Goal: Information Seeking & Learning: Learn about a topic

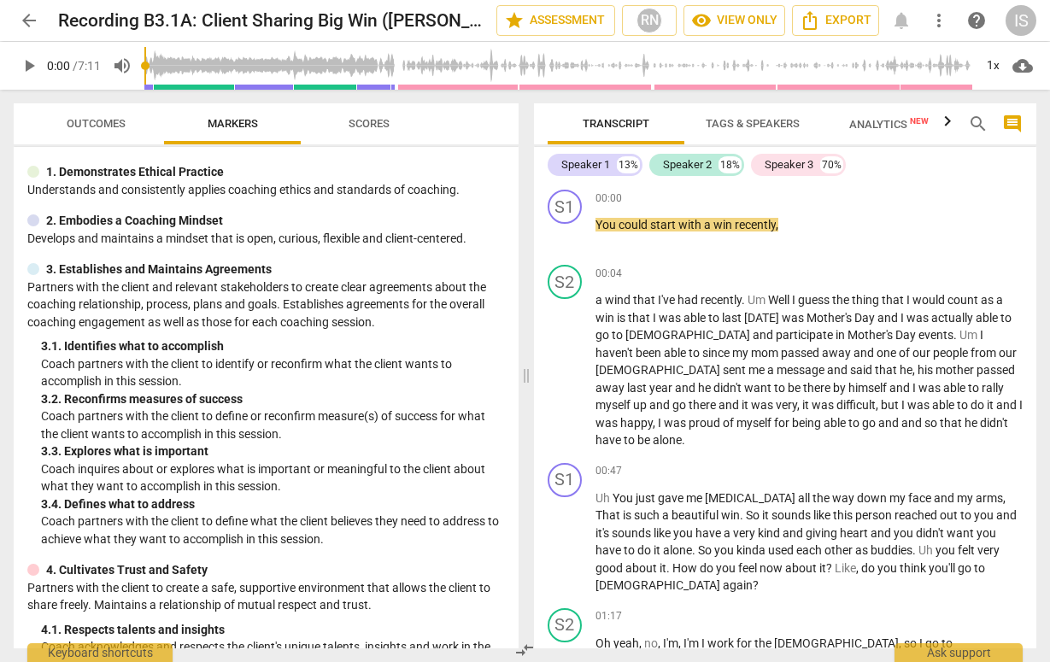
scroll to position [43, 0]
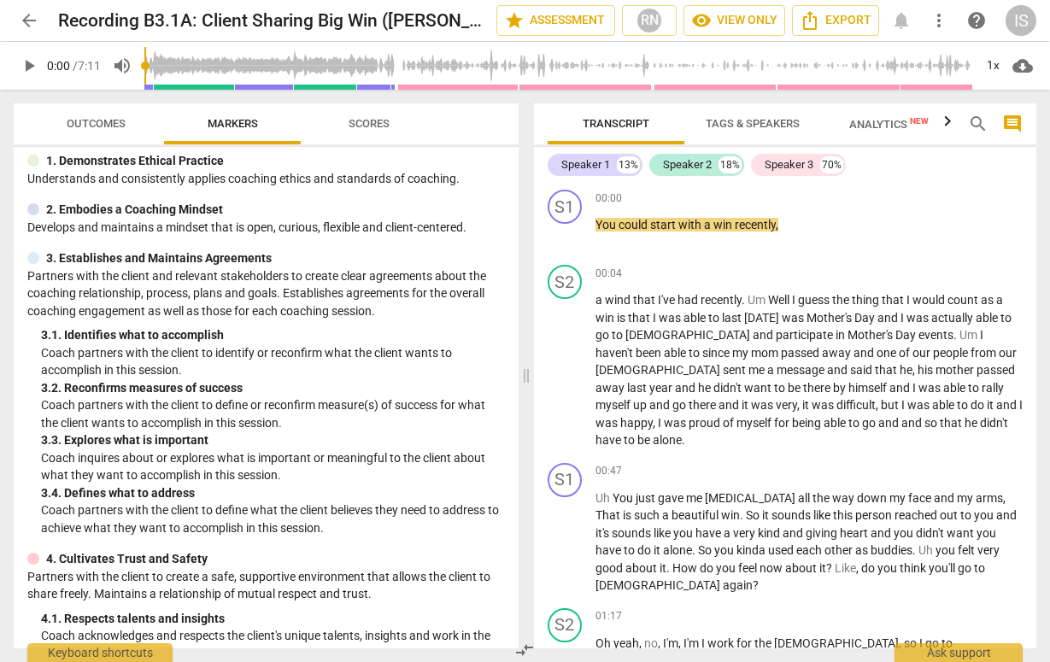
click at [369, 132] on span "Scores" at bounding box center [369, 124] width 82 height 23
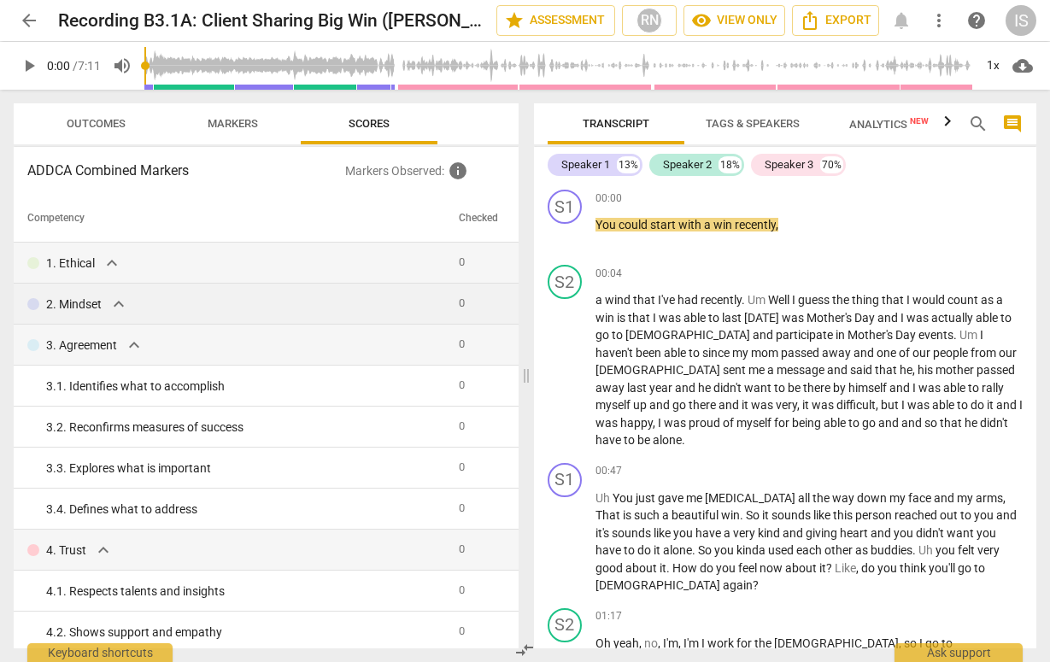
scroll to position [0, 0]
click at [292, 331] on td "3. Agreement expand_more" at bounding box center [233, 345] width 438 height 41
click at [208, 331] on td "3. Agreement expand_more" at bounding box center [233, 345] width 438 height 41
click at [135, 344] on span "expand_more" at bounding box center [134, 345] width 20 height 20
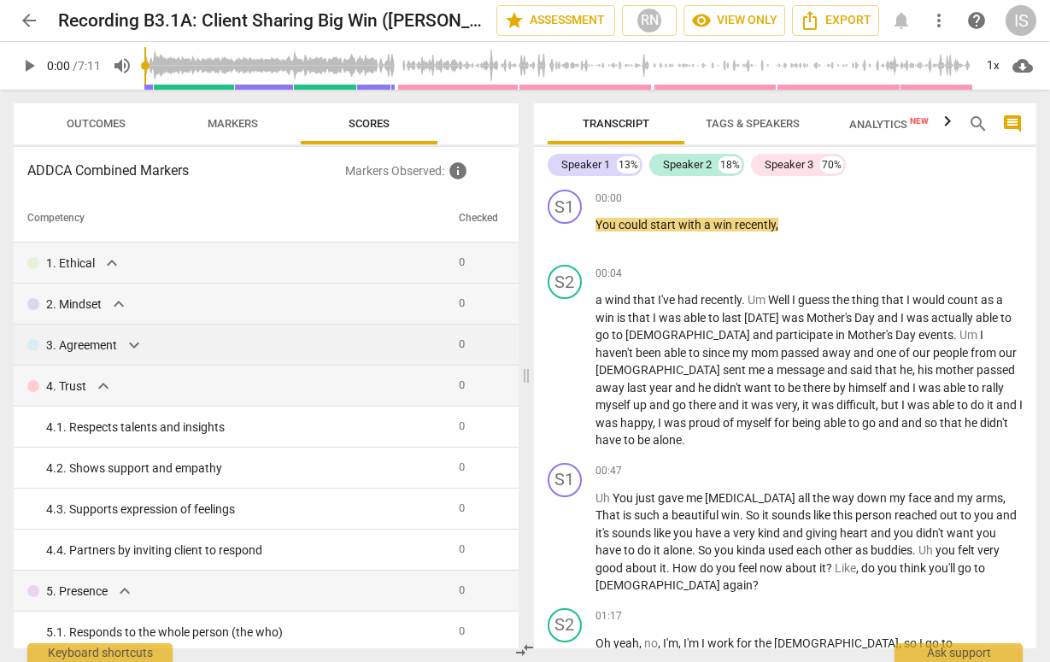
click at [135, 344] on span "expand_more" at bounding box center [134, 345] width 20 height 20
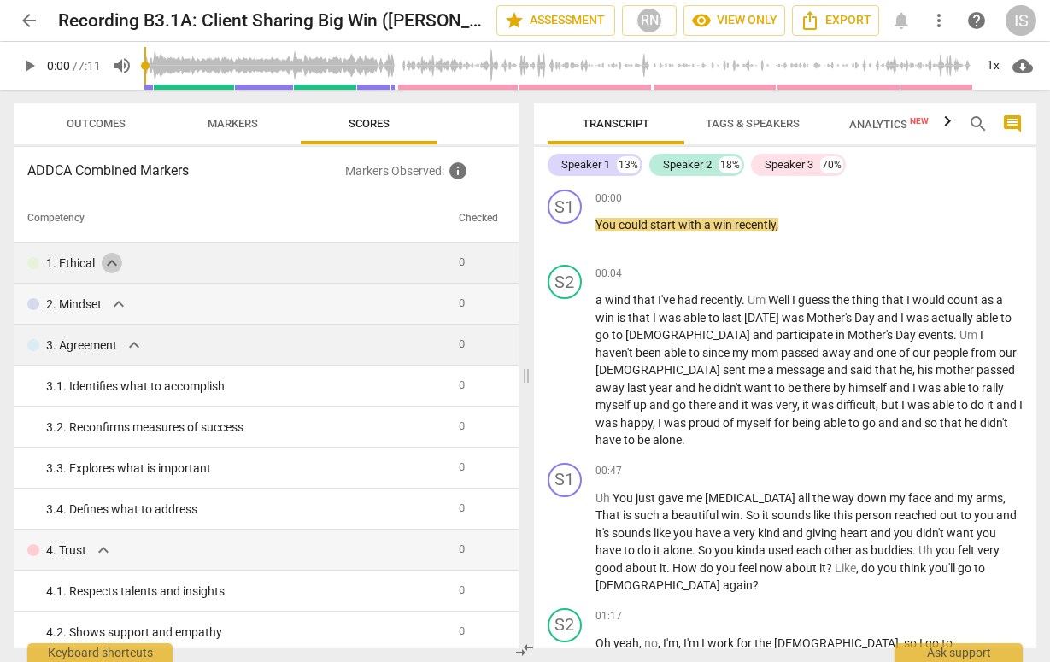
click at [115, 270] on span "expand_more" at bounding box center [112, 263] width 20 height 20
click at [115, 261] on span "expand_more" at bounding box center [112, 263] width 20 height 20
click at [168, 281] on td "1. Ethical expand_more" at bounding box center [233, 263] width 438 height 41
click at [126, 302] on span "expand_more" at bounding box center [118, 304] width 20 height 20
click at [151, 346] on div "3. Agreement expand_more" at bounding box center [236, 345] width 418 height 20
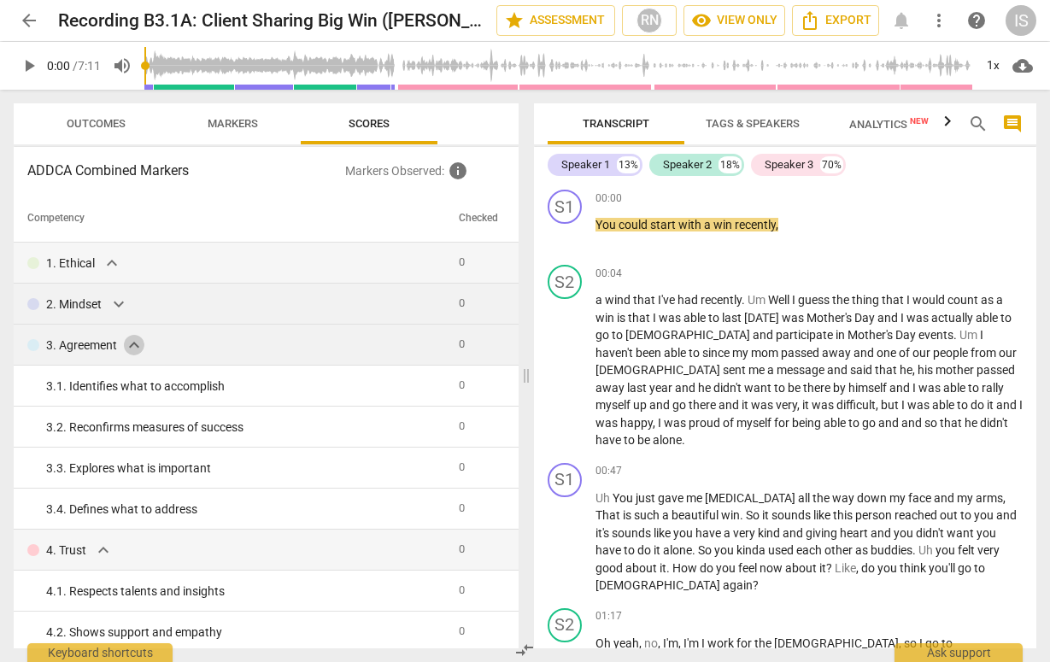
click at [132, 348] on span "expand_more" at bounding box center [134, 345] width 20 height 20
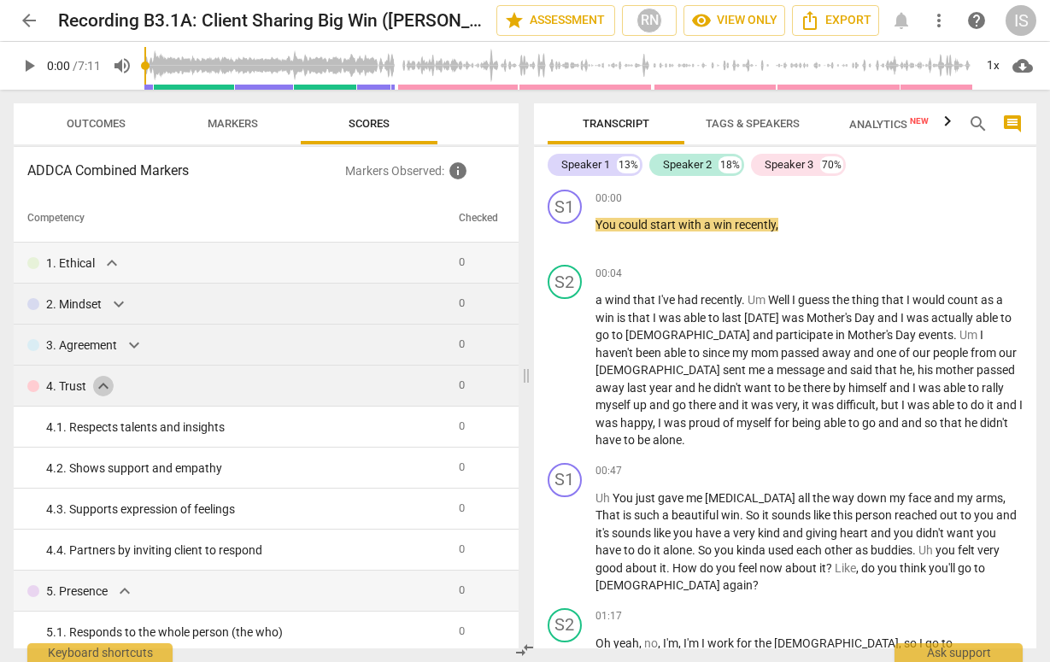
click at [113, 381] on span "expand_more" at bounding box center [103, 386] width 20 height 20
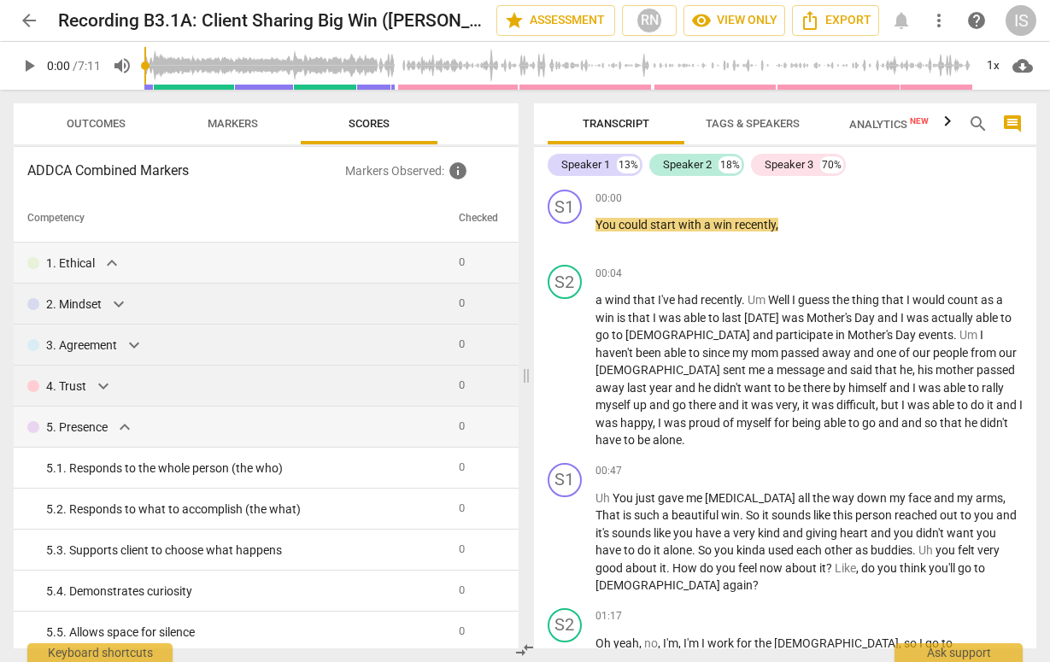
click at [113, 381] on span "expand_more" at bounding box center [103, 386] width 20 height 20
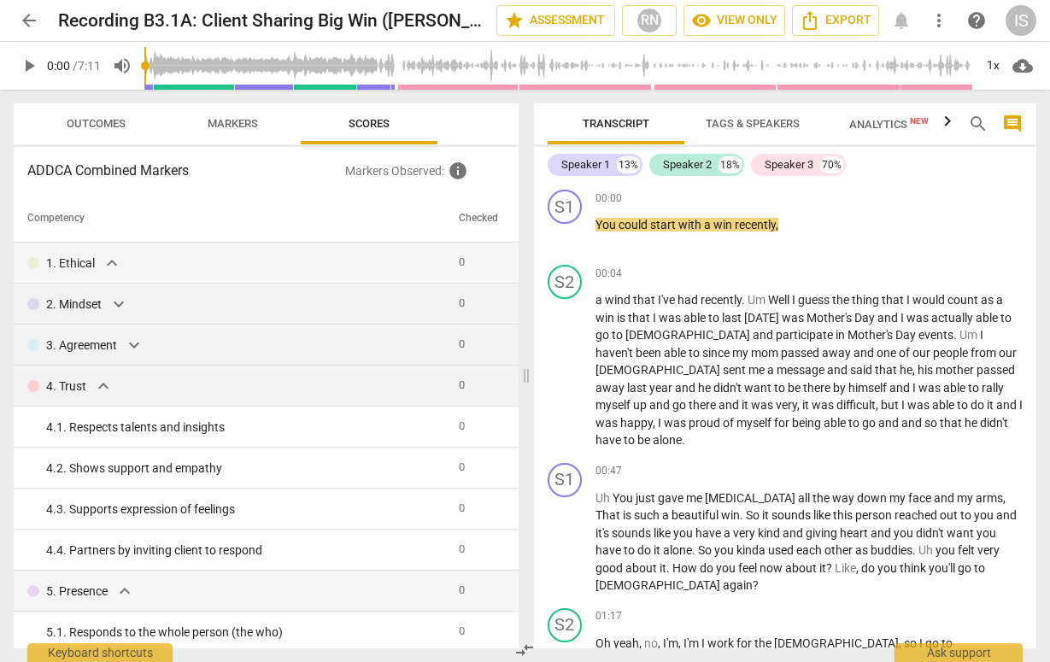
click at [103, 385] on span "expand_more" at bounding box center [103, 386] width 20 height 20
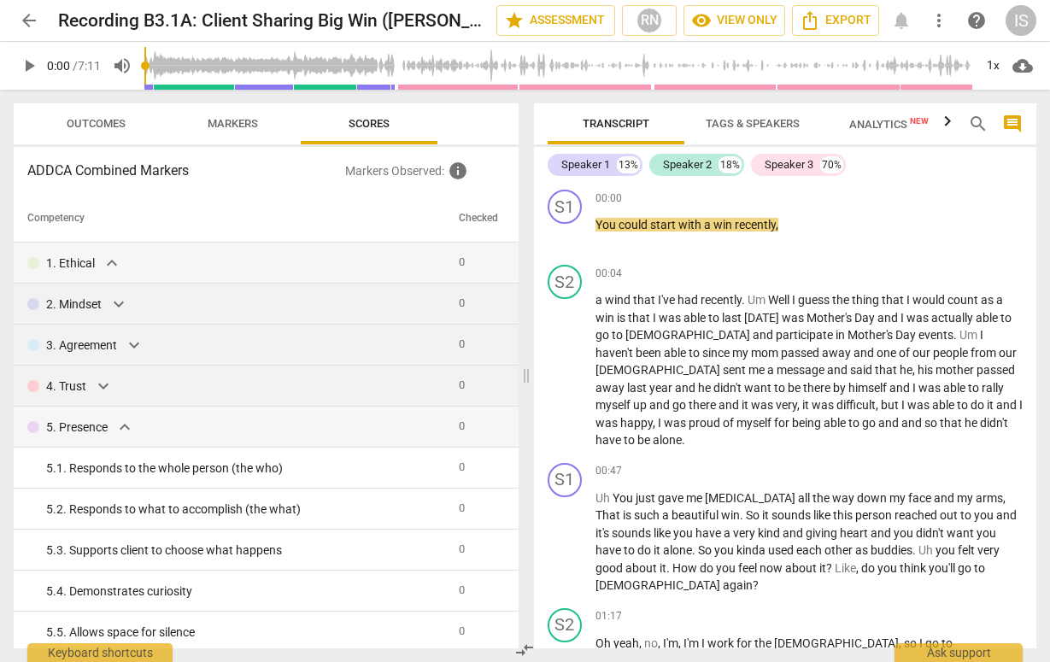
click at [133, 353] on span "expand_more" at bounding box center [134, 345] width 20 height 20
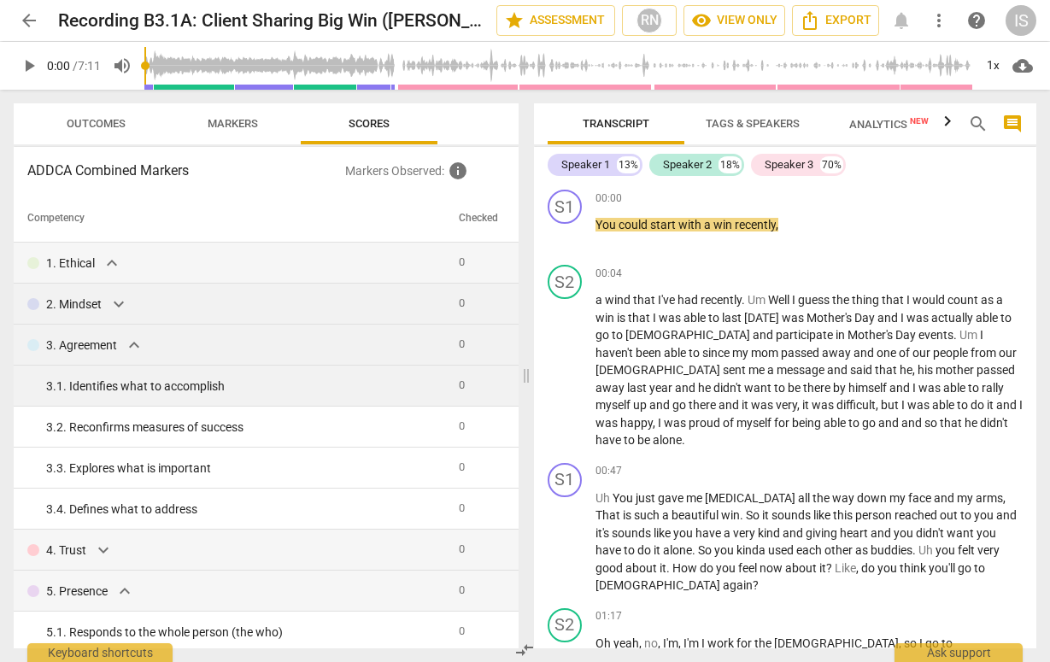
click at [120, 300] on span "expand_more" at bounding box center [118, 304] width 20 height 20
click at [135, 339] on span "expand_more" at bounding box center [134, 345] width 20 height 20
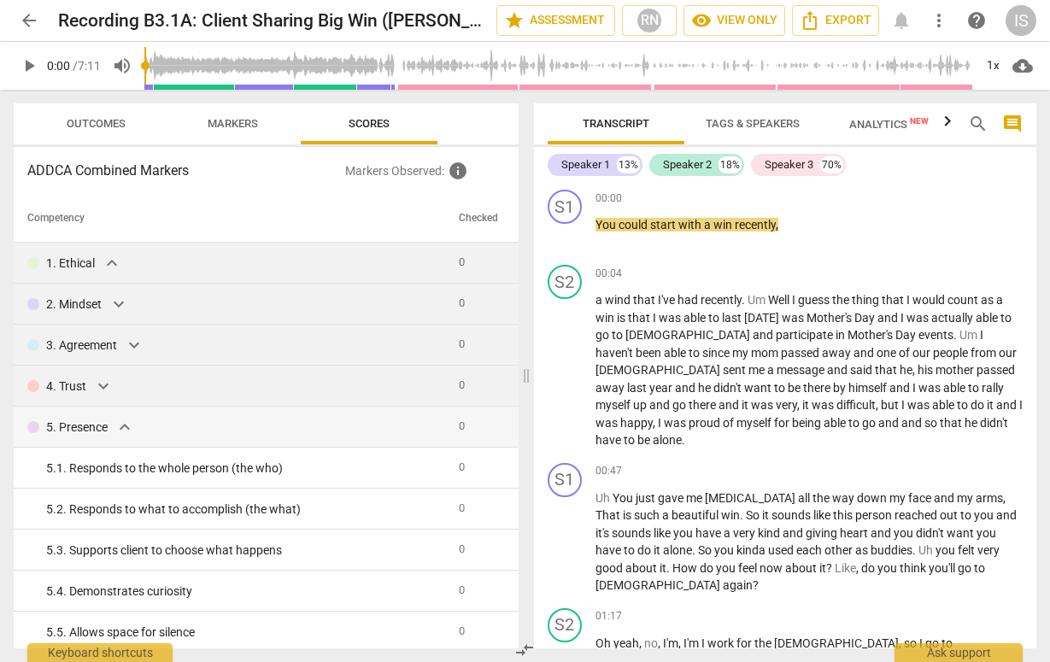
click at [114, 259] on span "expand_more" at bounding box center [112, 263] width 20 height 20
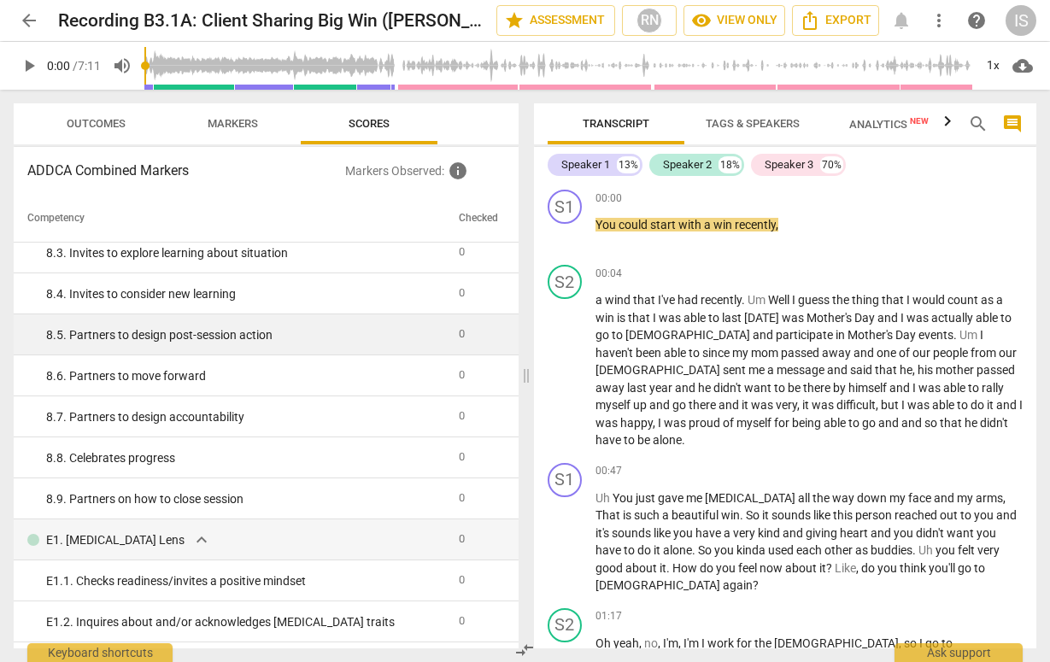
scroll to position [1241, 0]
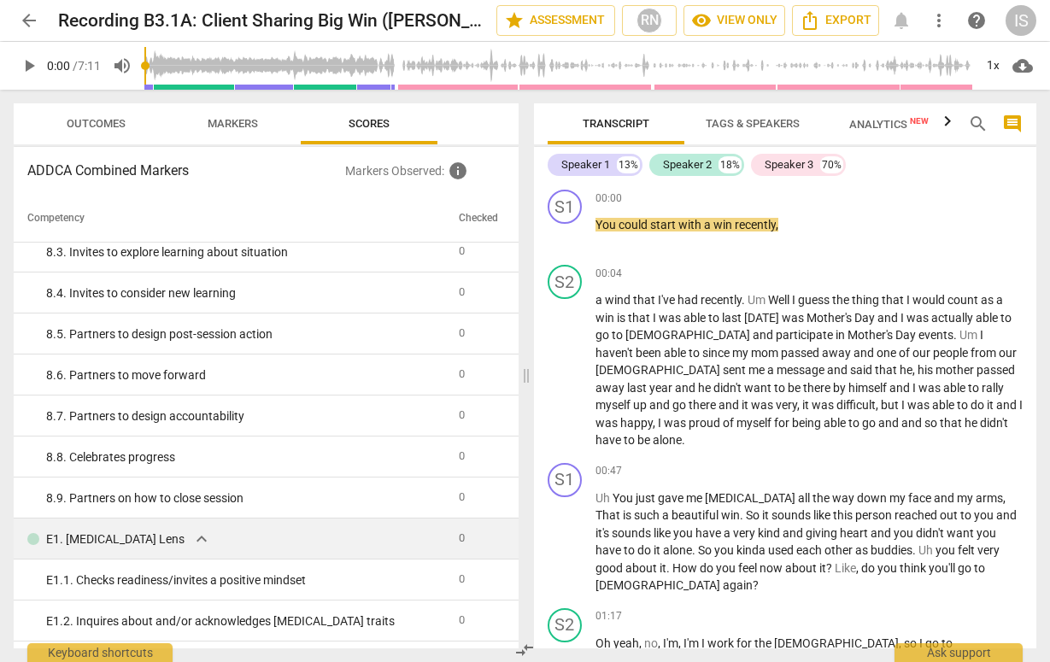
click at [134, 550] on td "E1. [MEDICAL_DATA] Lens expand_more" at bounding box center [233, 538] width 438 height 41
click at [191, 540] on span "expand_more" at bounding box center [201, 539] width 20 height 20
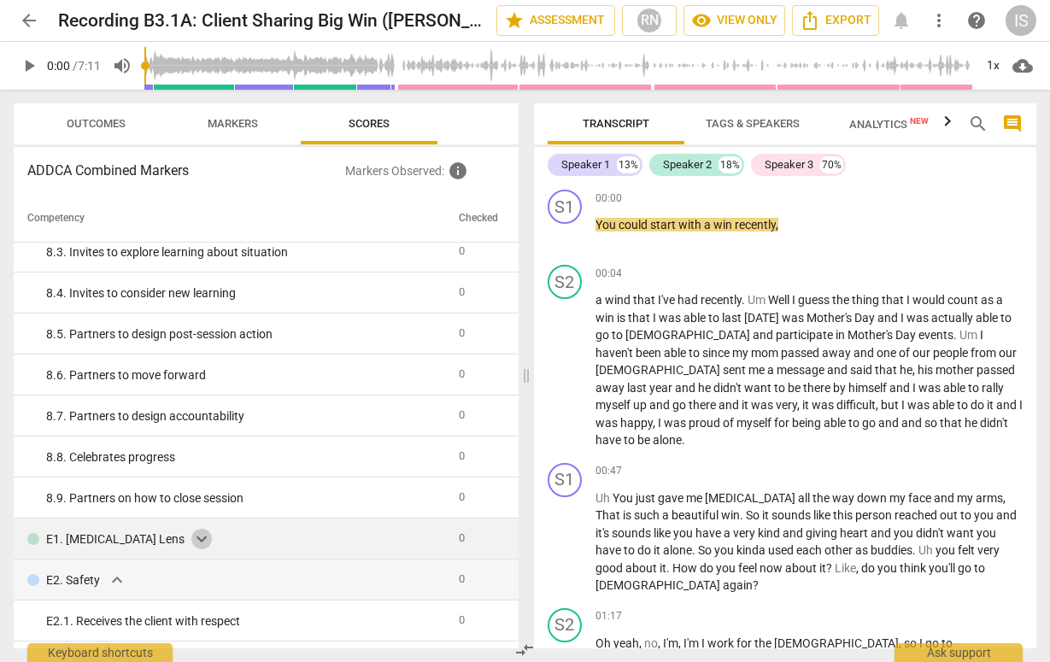
click at [191, 536] on span "expand_more" at bounding box center [201, 539] width 20 height 20
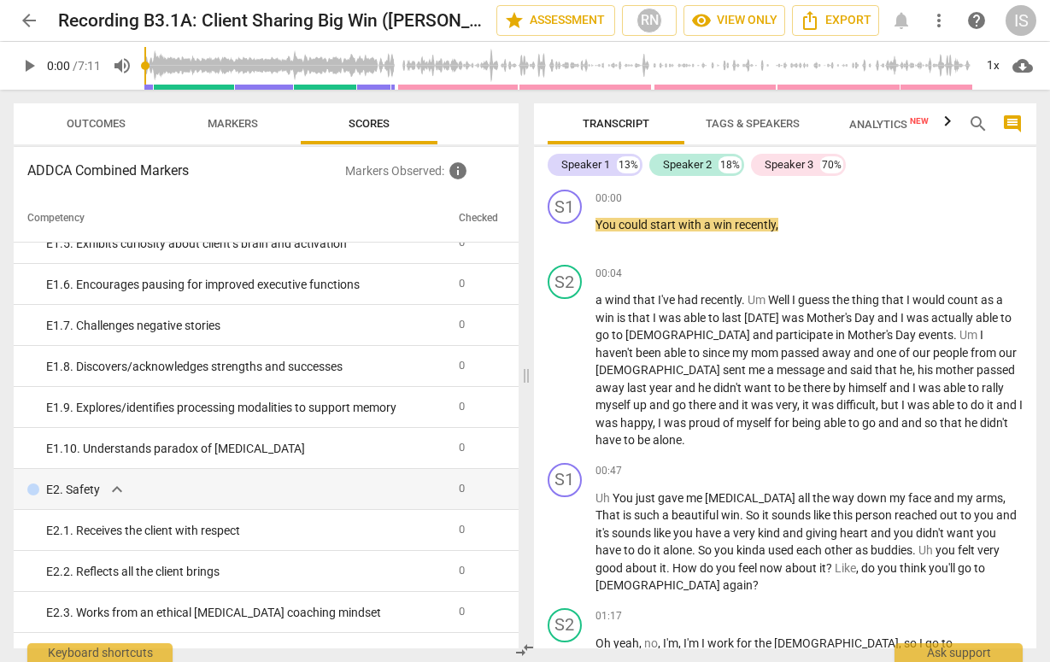
scroll to position [1743, 0]
